Goal: Entertainment & Leisure: Consume media (video, audio)

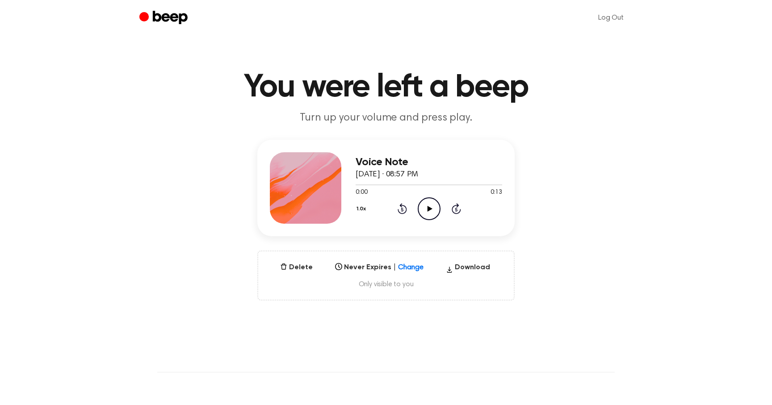
click at [419, 213] on circle at bounding box center [429, 209] width 22 height 22
click at [428, 209] on icon at bounding box center [429, 209] width 5 height 6
click at [428, 209] on icon at bounding box center [429, 209] width 4 height 6
click at [427, 209] on icon at bounding box center [429, 209] width 5 height 6
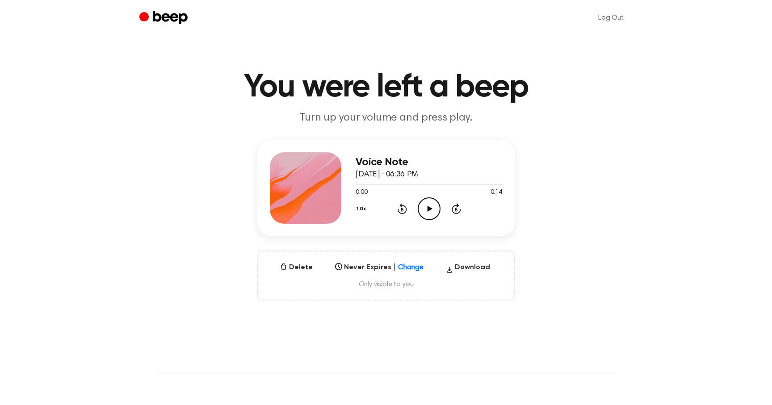
click at [426, 214] on icon "Play Audio" at bounding box center [429, 208] width 23 height 23
click at [427, 207] on icon at bounding box center [429, 209] width 5 height 6
click at [356, 208] on button "1.0x" at bounding box center [362, 208] width 14 height 15
click at [369, 237] on li "Playback Speed" at bounding box center [372, 229] width 34 height 18
click at [369, 242] on span "0.8x" at bounding box center [369, 246] width 11 height 9
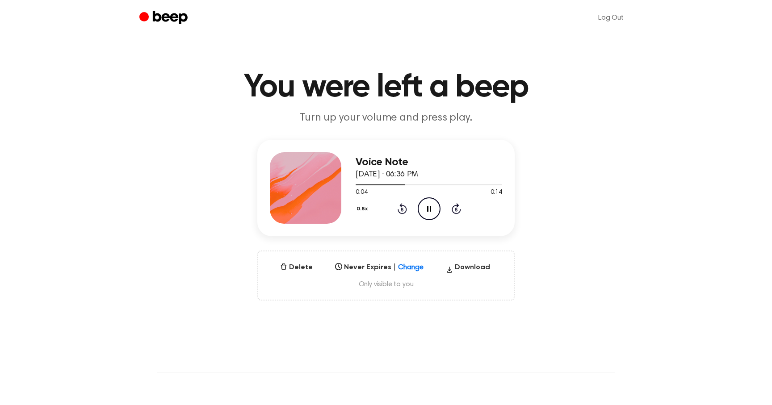
click at [405, 206] on icon at bounding box center [401, 208] width 9 height 11
click at [436, 182] on div at bounding box center [428, 184] width 146 height 7
click at [429, 211] on icon "Pause Audio" at bounding box center [429, 208] width 23 height 23
